Goal: Transaction & Acquisition: Obtain resource

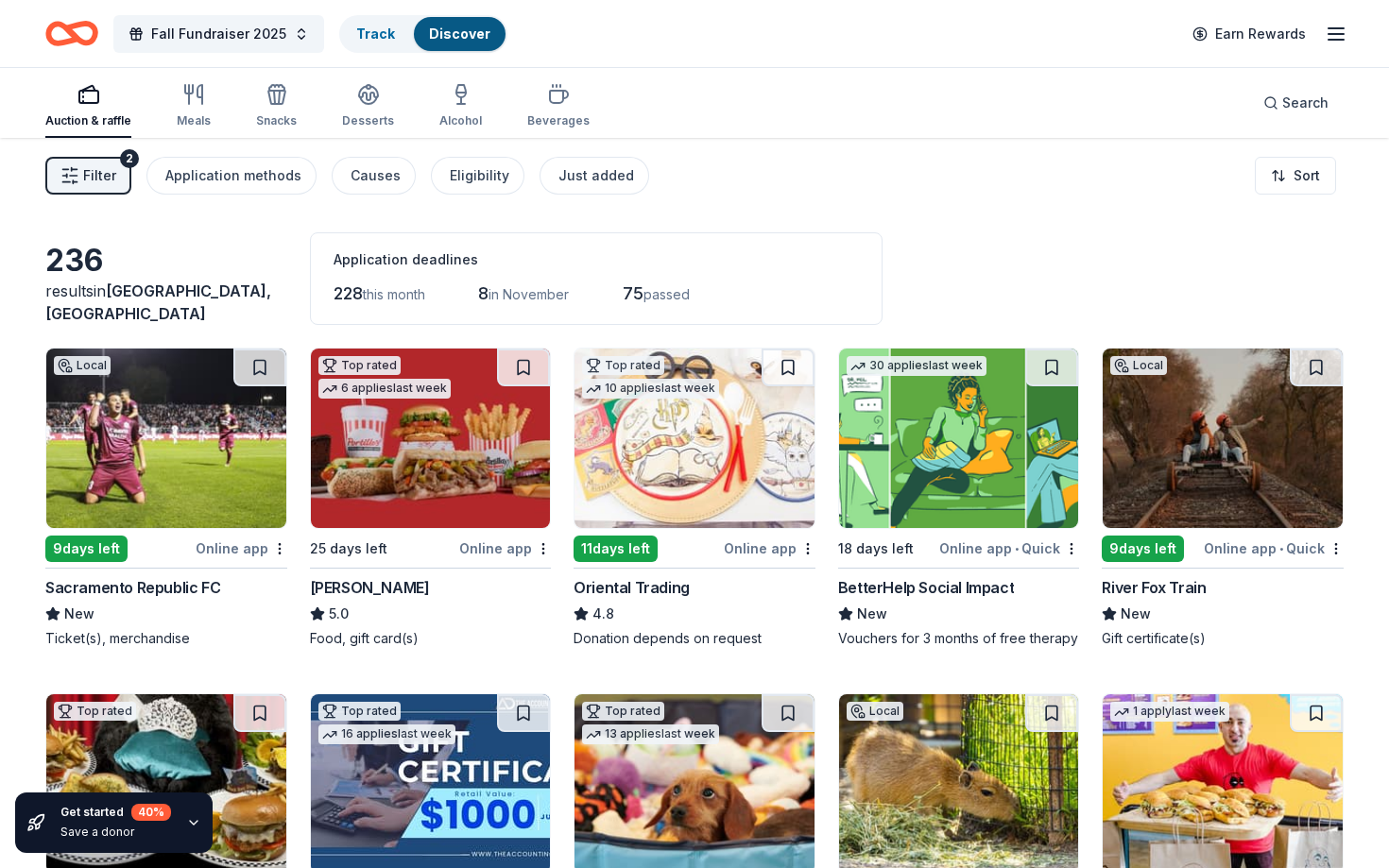
click at [1170, 584] on div "River Fox Train" at bounding box center [1152, 587] width 104 height 23
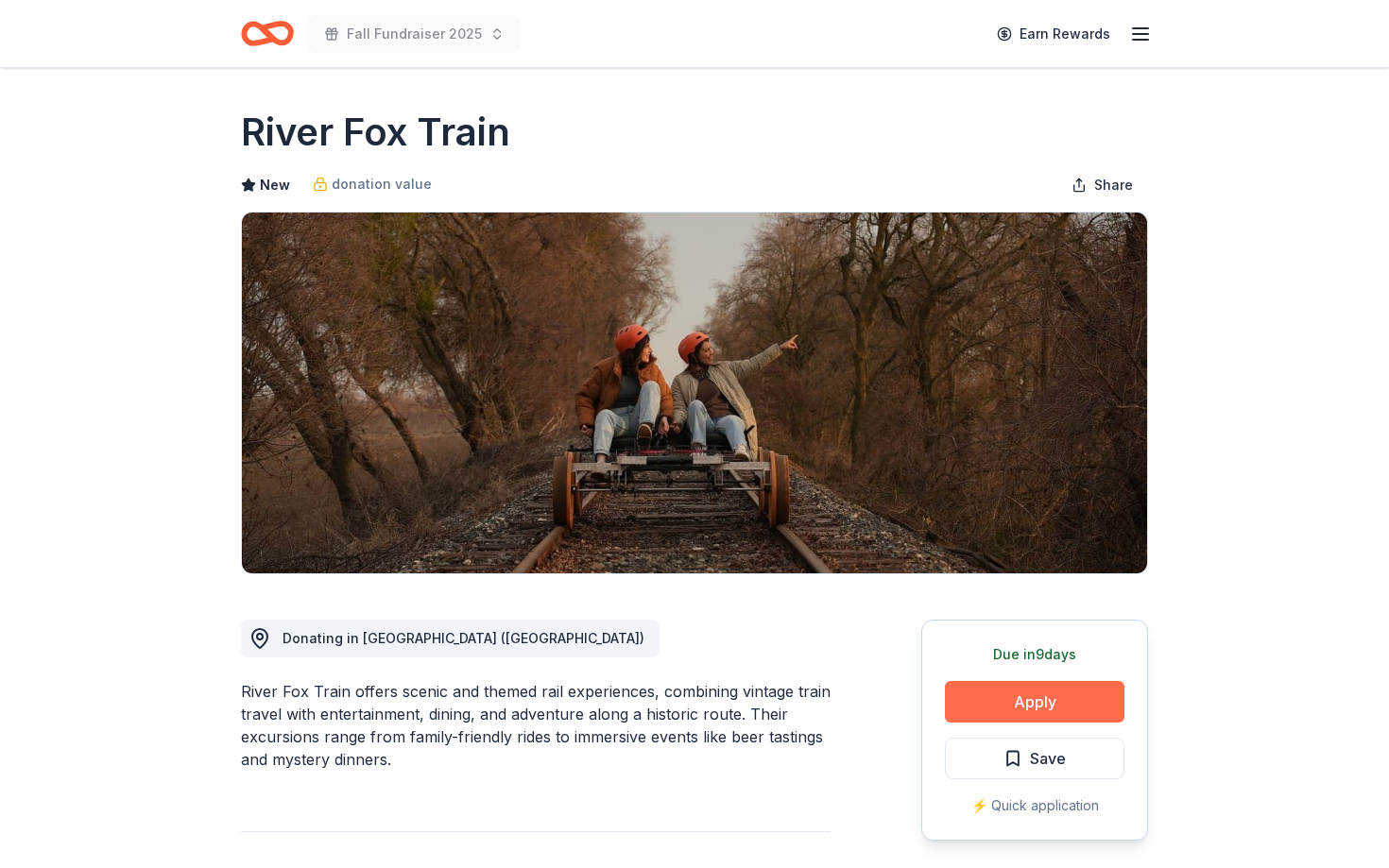
click at [1045, 700] on button "Apply" at bounding box center [1034, 702] width 180 height 42
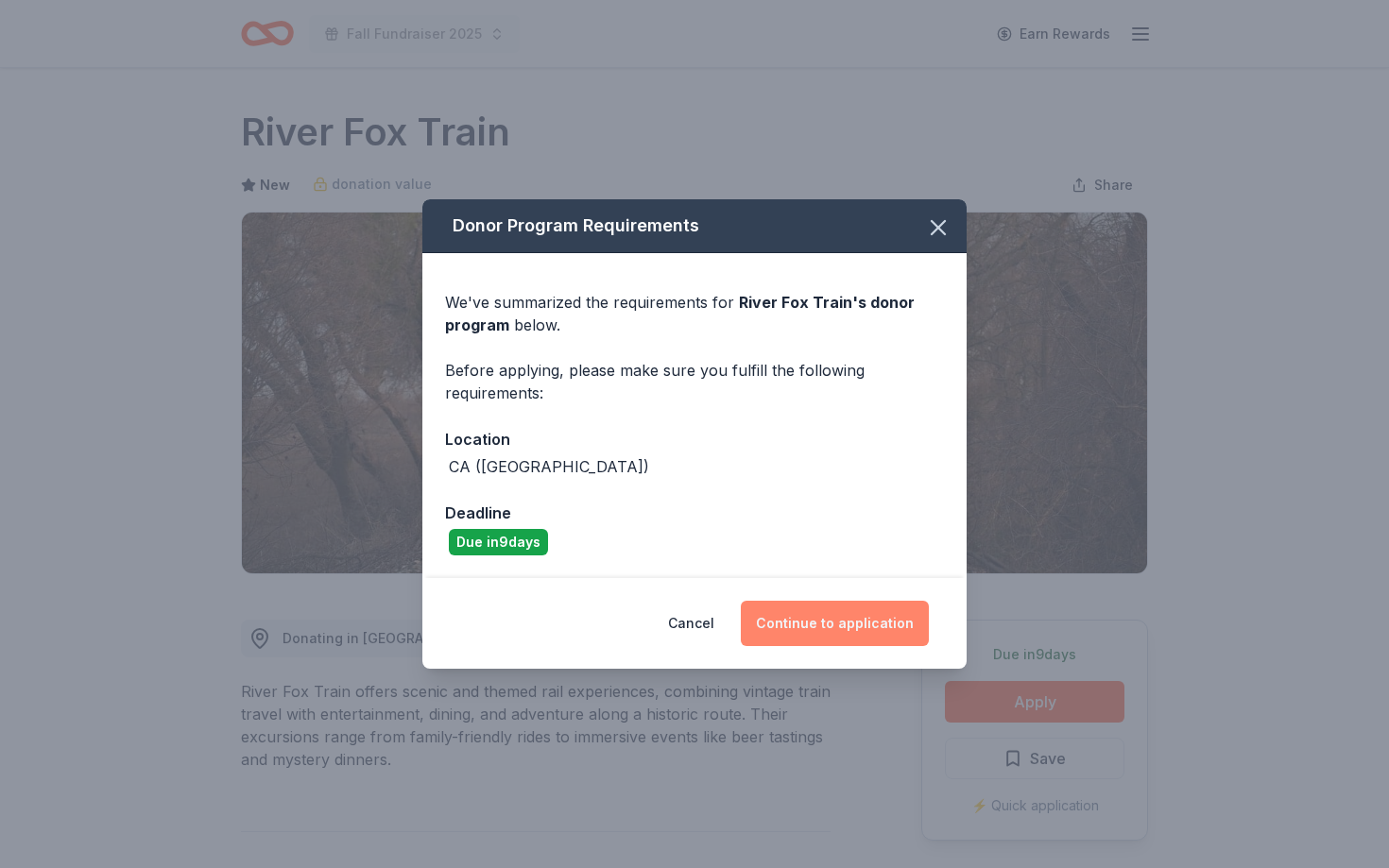
click at [846, 609] on button "Continue to application" at bounding box center [834, 623] width 188 height 46
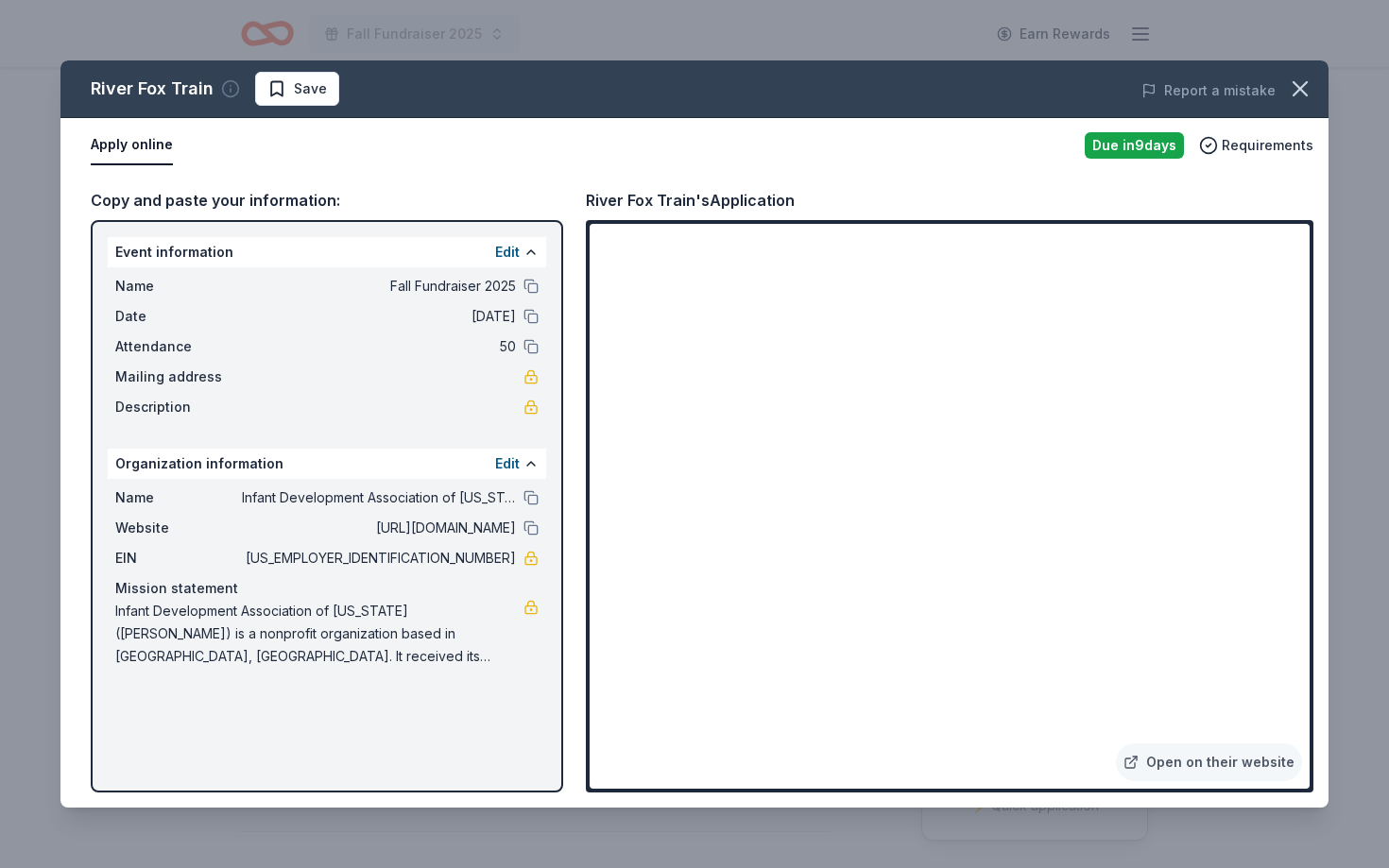
click at [230, 83] on icon "button" at bounding box center [231, 89] width 19 height 19
click at [732, 125] on div "Apply online" at bounding box center [580, 145] width 979 height 40
click at [1300, 82] on icon "button" at bounding box center [1300, 89] width 27 height 27
